Goal: Task Accomplishment & Management: Manage account settings

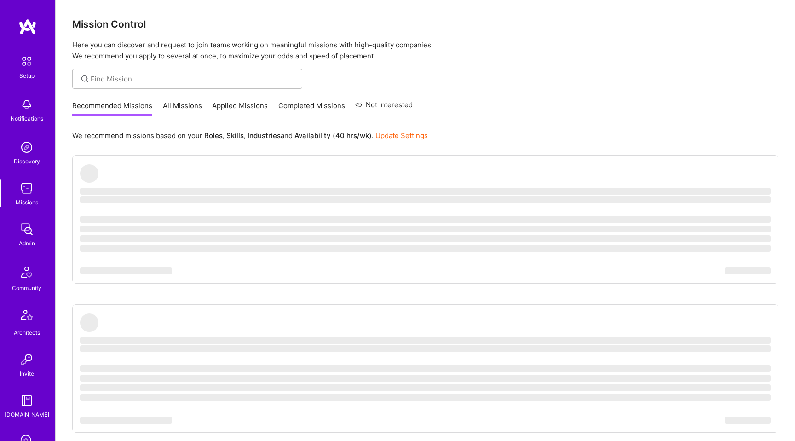
scroll to position [149, 0]
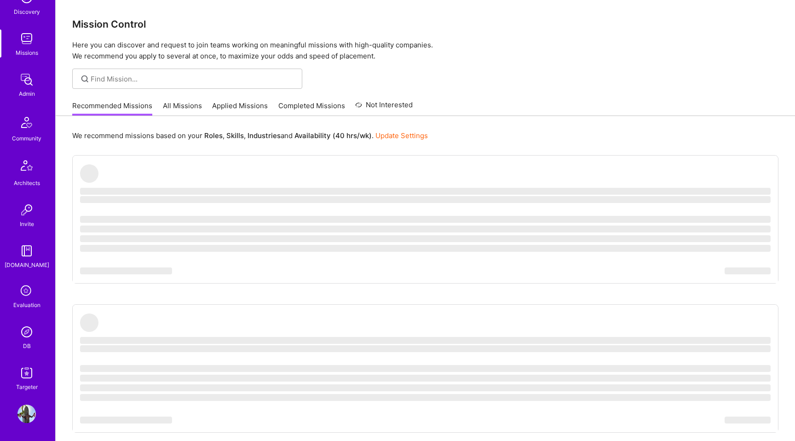
click at [27, 373] on img at bounding box center [26, 372] width 18 height 18
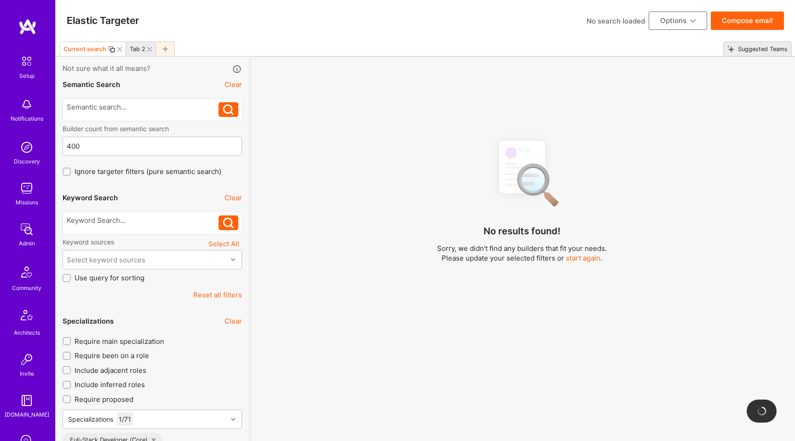
scroll to position [149, 0]
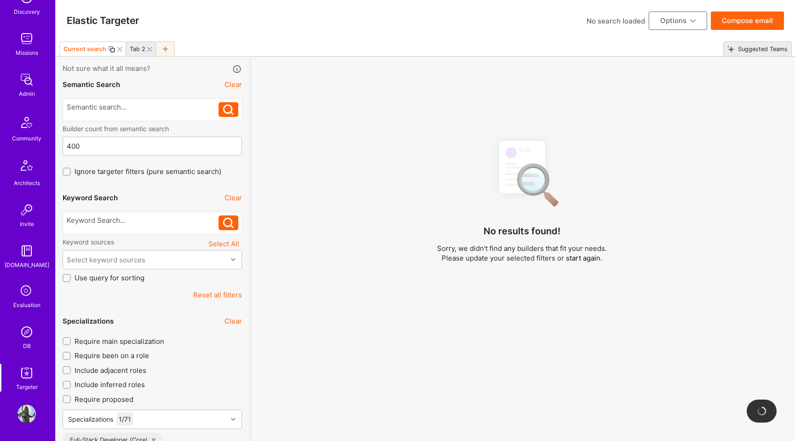
click at [24, 296] on icon at bounding box center [26, 290] width 17 height 17
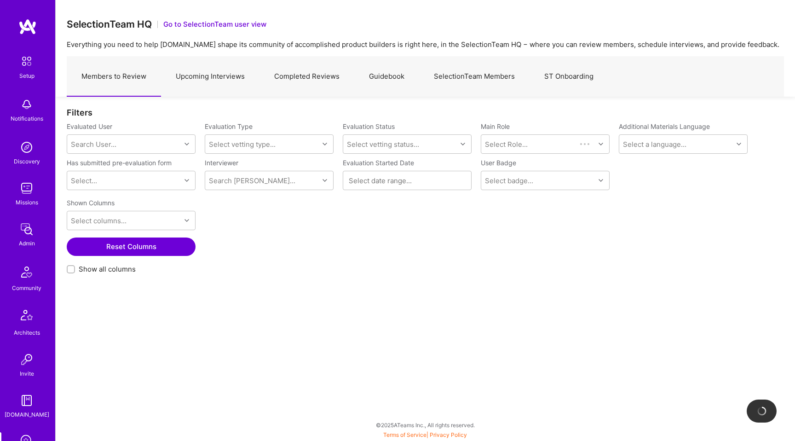
click at [289, 77] on link "Completed Reviews" at bounding box center [306, 77] width 95 height 40
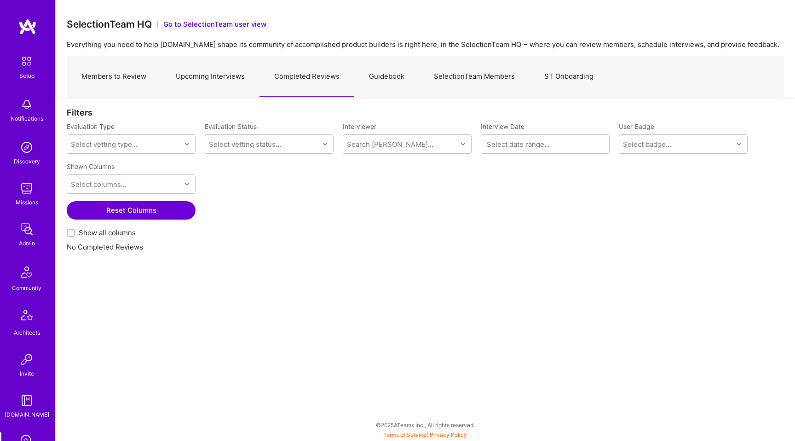
click at [142, 215] on button "Reset Columns" at bounding box center [131, 210] width 129 height 18
click at [171, 144] on div "Select vetting type..." at bounding box center [124, 144] width 114 height 18
click at [149, 169] on div "Selection Team" at bounding box center [131, 167] width 129 height 17
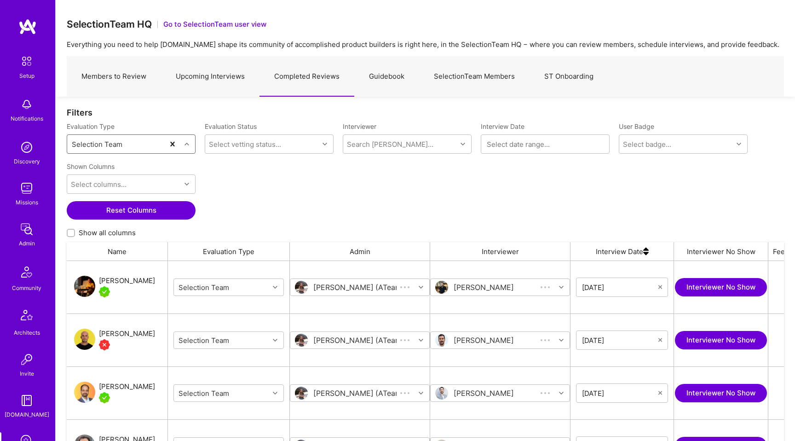
scroll to position [344, 717]
click at [86, 282] on img "grid" at bounding box center [84, 286] width 21 height 21
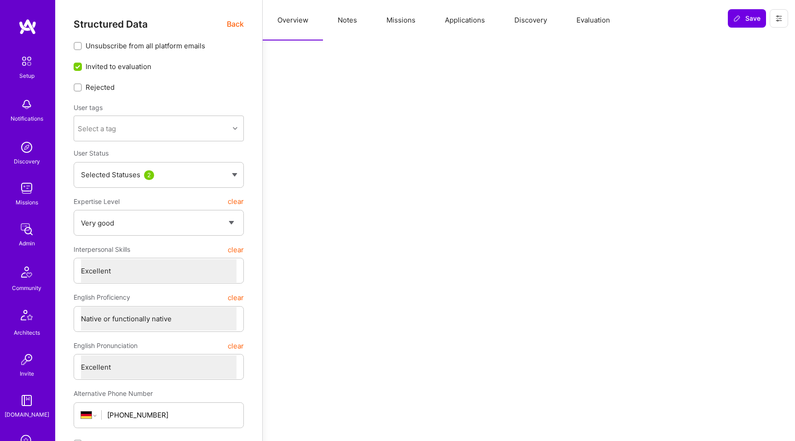
select select "5"
select select "7"
select select "DE"
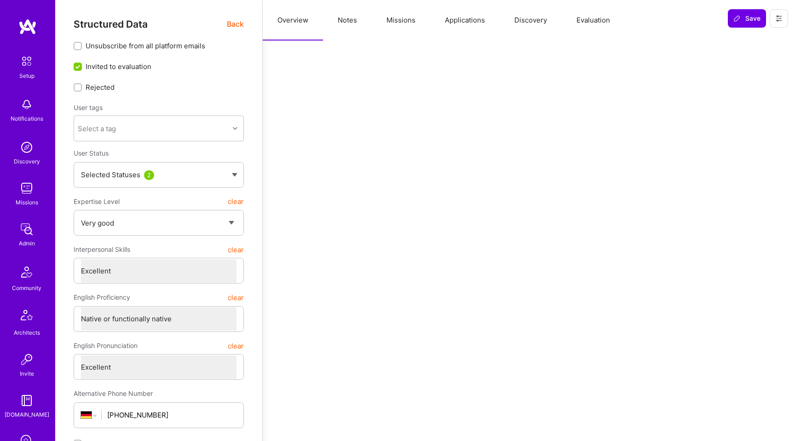
click at [594, 23] on button "Evaluation" at bounding box center [593, 20] width 63 height 40
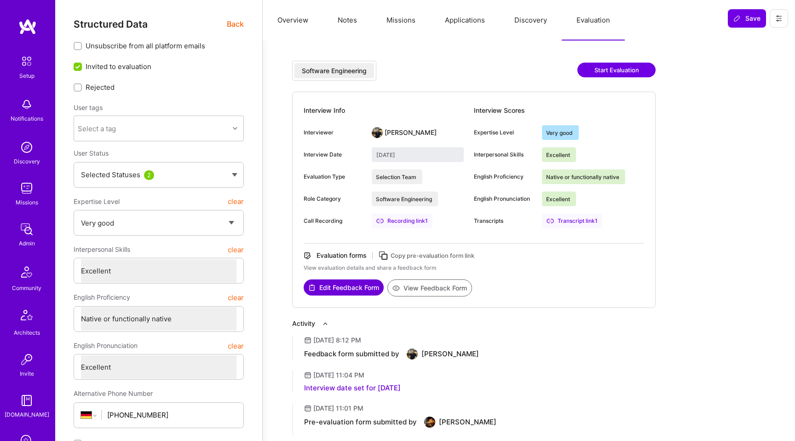
click at [350, 286] on button "Edit Feedback Form" at bounding box center [344, 287] width 80 height 16
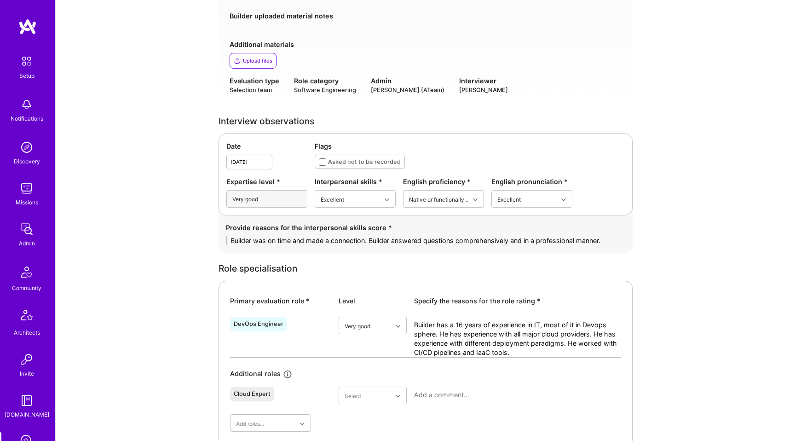
scroll to position [155, 0]
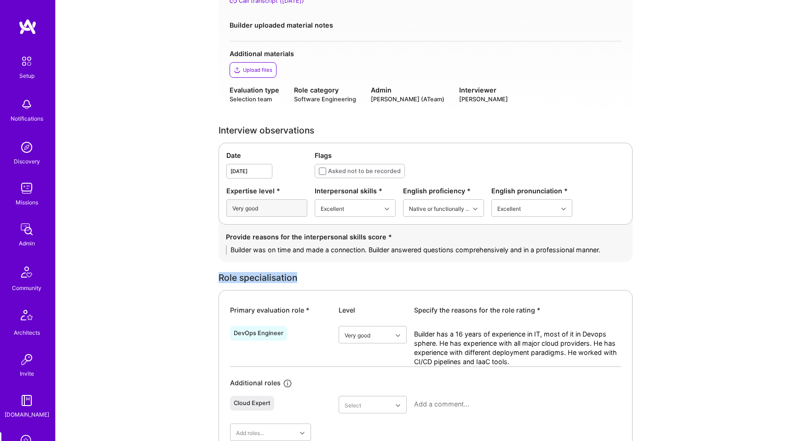
drag, startPoint x: 217, startPoint y: 277, endPoint x: 300, endPoint y: 277, distance: 83.3
copy div "Role specialisation"
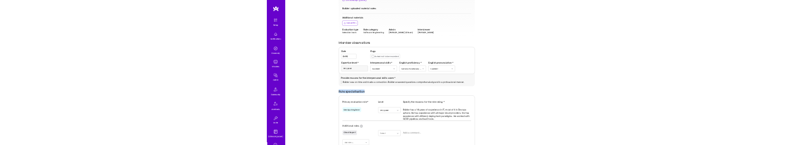
scroll to position [0, 0]
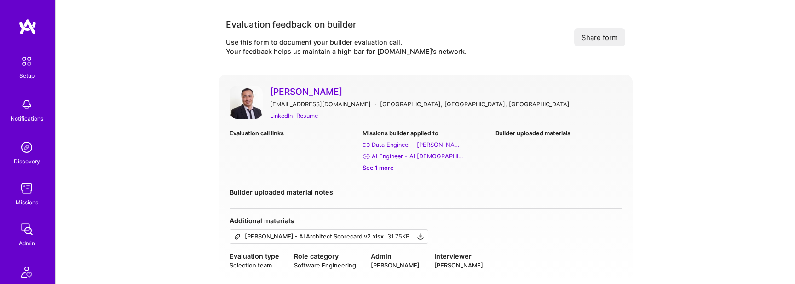
click at [251, 112] on img at bounding box center [246, 102] width 33 height 33
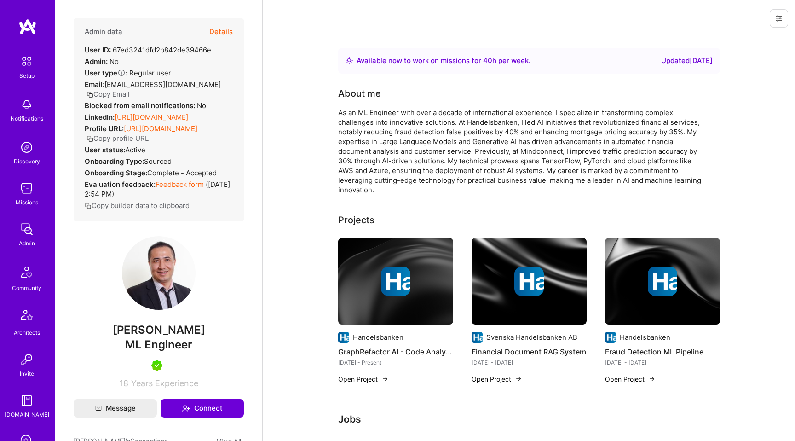
click at [780, 15] on icon at bounding box center [778, 18] width 7 height 7
click at [758, 34] on button "Login as Alim" at bounding box center [745, 39] width 85 height 23
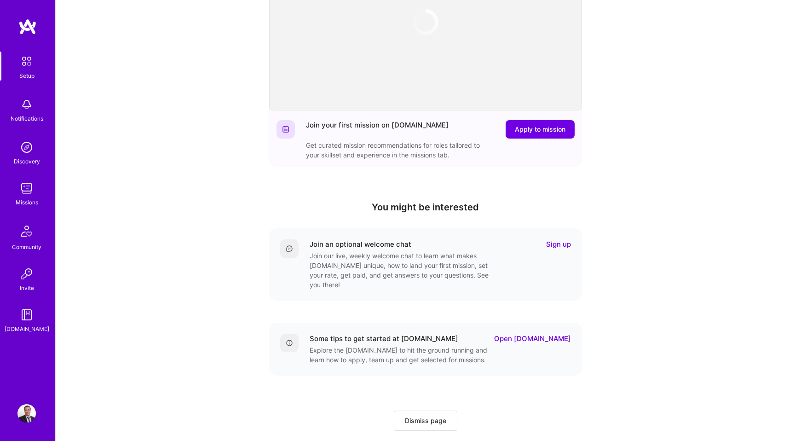
scroll to position [155, 0]
